Goal: Transaction & Acquisition: Purchase product/service

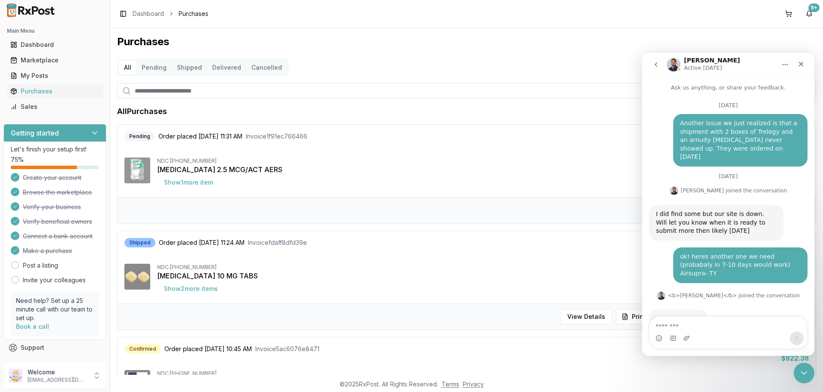
scroll to position [6760, 0]
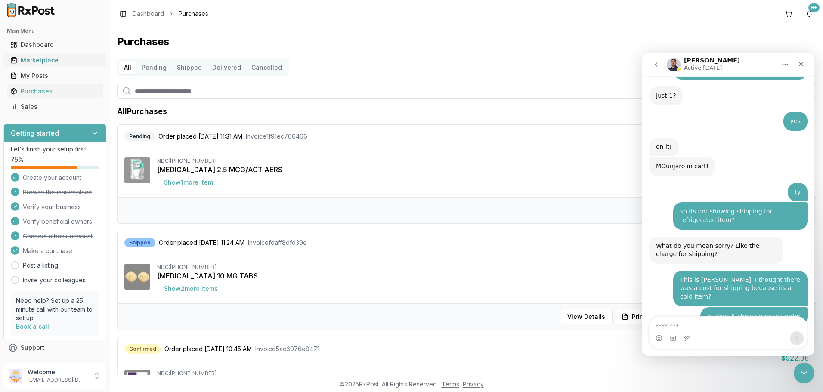
click at [51, 63] on div "Marketplace" at bounding box center [54, 60] width 89 height 9
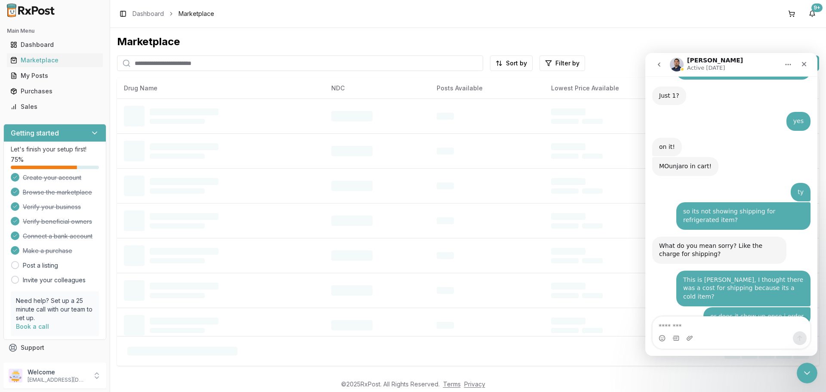
click at [154, 67] on input "search" at bounding box center [300, 62] width 366 height 15
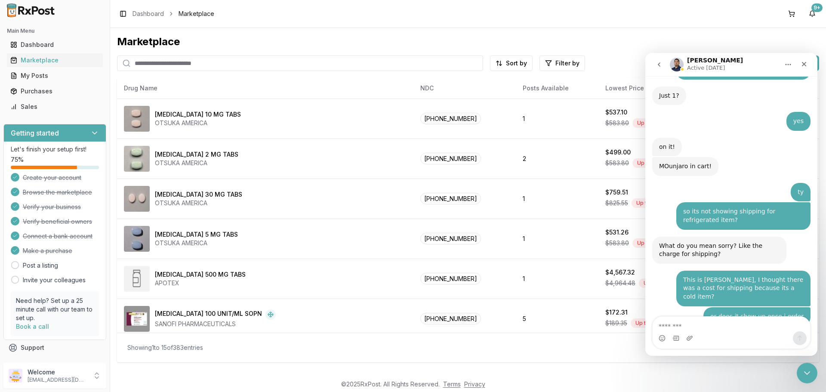
click at [145, 65] on input "search" at bounding box center [300, 62] width 366 height 15
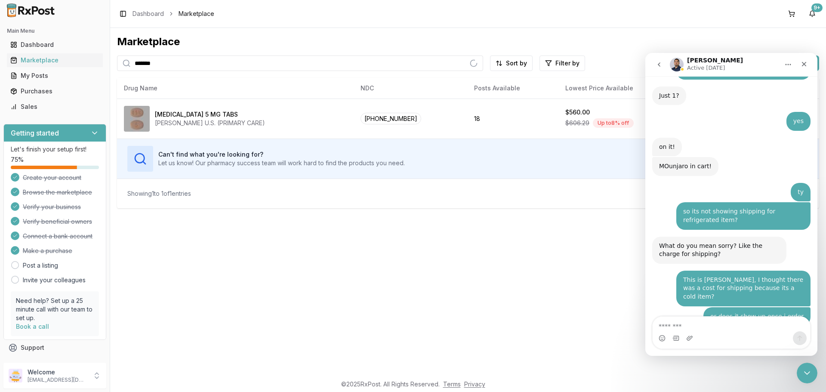
type input "*******"
click at [539, 160] on div "Can't find what you're looking for? Let us know! Our pharmacy success team will…" at bounding box center [400, 159] width 546 height 26
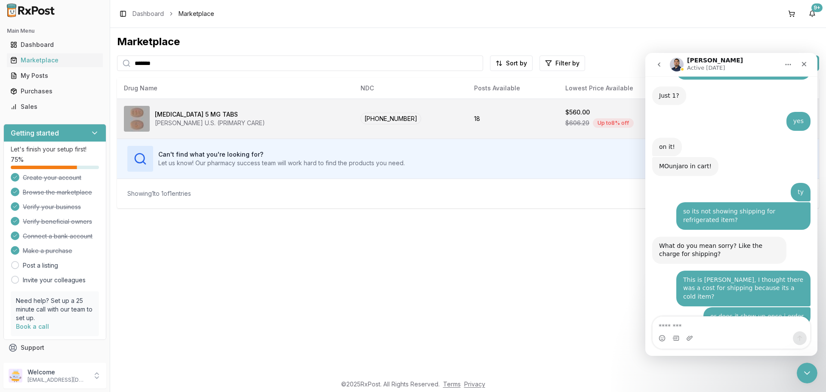
click at [535, 133] on td "18" at bounding box center [512, 119] width 91 height 40
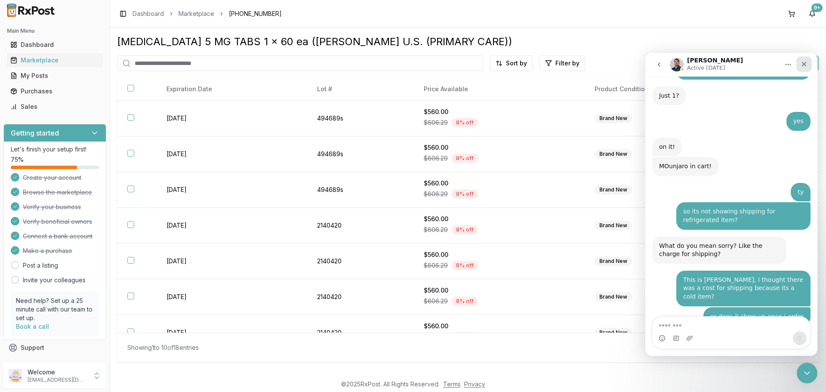
click at [803, 68] on div "Close" at bounding box center [803, 63] width 15 height 15
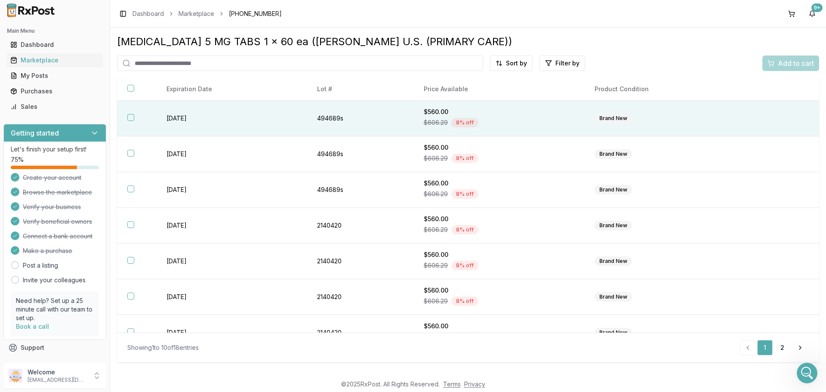
scroll to position [6760, 0]
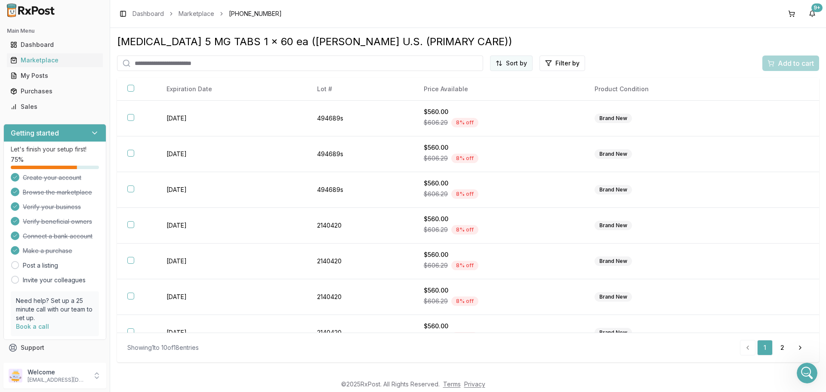
click at [523, 67] on html "Main Menu Dashboard Marketplace My Posts Purchases Sales Getting started Let's …" at bounding box center [413, 196] width 826 height 392
click at [487, 98] on div "Price (Low to High)" at bounding box center [491, 96] width 82 height 14
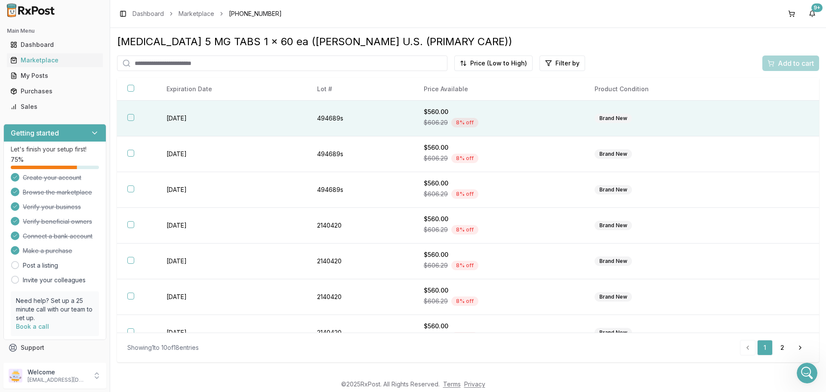
click at [129, 116] on button "button" at bounding box center [130, 117] width 7 height 7
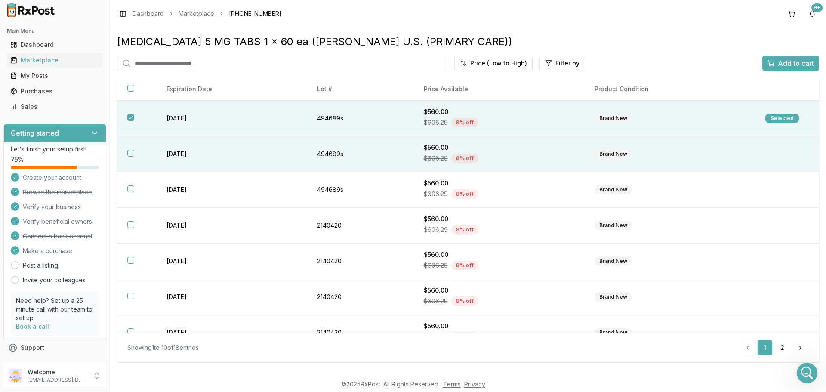
click at [132, 154] on button "button" at bounding box center [130, 153] width 7 height 7
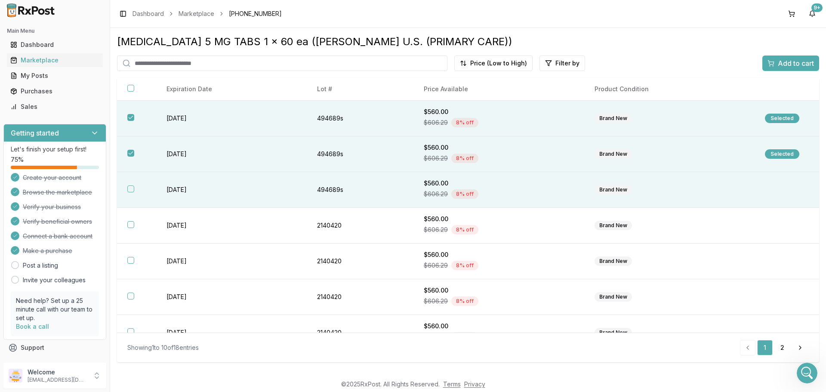
click at [131, 190] on button "button" at bounding box center [130, 188] width 7 height 7
click at [786, 62] on span "Add to cart" at bounding box center [796, 63] width 36 height 10
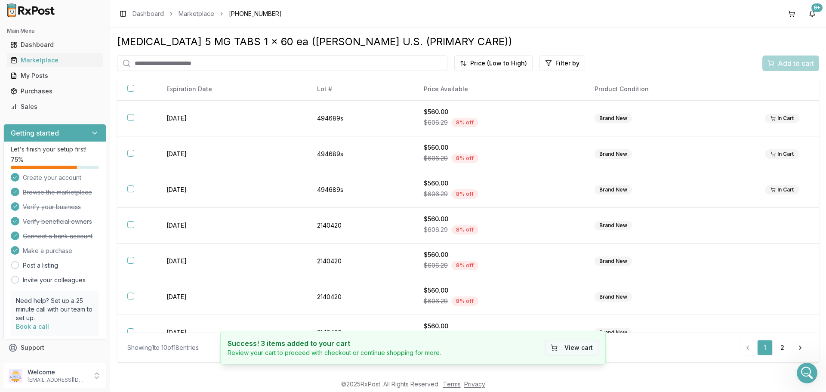
click at [569, 349] on button "View cart" at bounding box center [571, 347] width 53 height 15
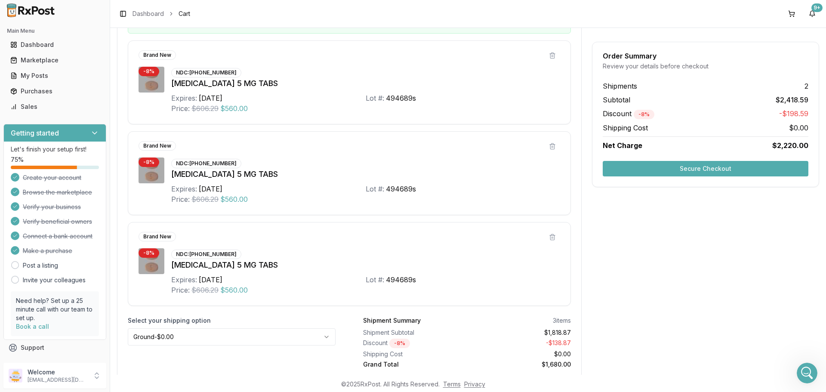
scroll to position [430, 0]
click at [708, 168] on button "Secure Checkout" at bounding box center [706, 168] width 206 height 15
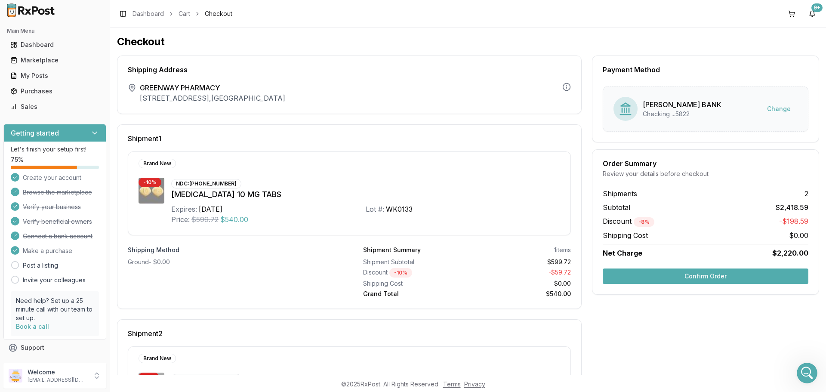
click at [707, 279] on button "Confirm Order" at bounding box center [706, 275] width 206 height 15
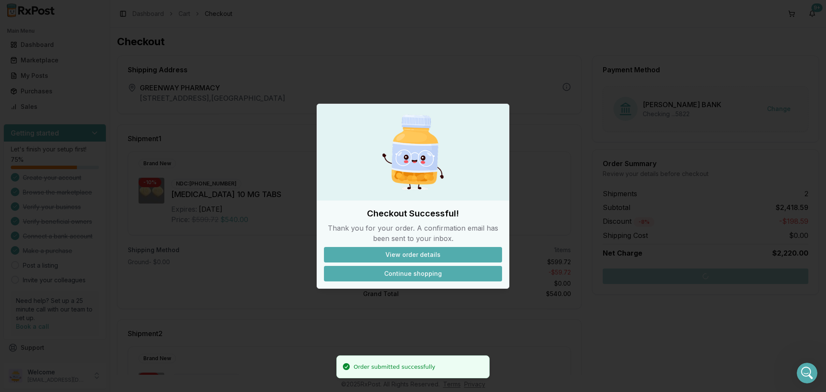
click at [420, 274] on button "Continue shopping" at bounding box center [413, 273] width 178 height 15
